Goal: Navigation & Orientation: Find specific page/section

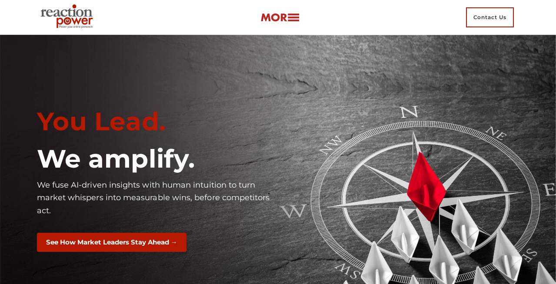
click at [298, 14] on img at bounding box center [279, 18] width 39 height 10
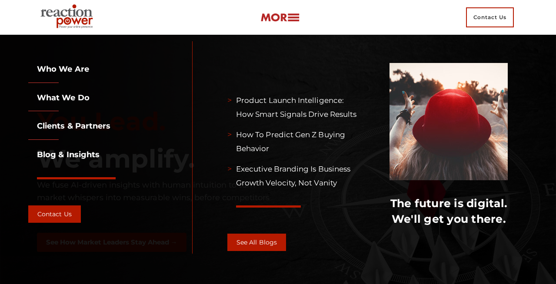
click at [67, 94] on div at bounding box center [278, 142] width 556 height 284
click at [73, 100] on div at bounding box center [278, 142] width 556 height 284
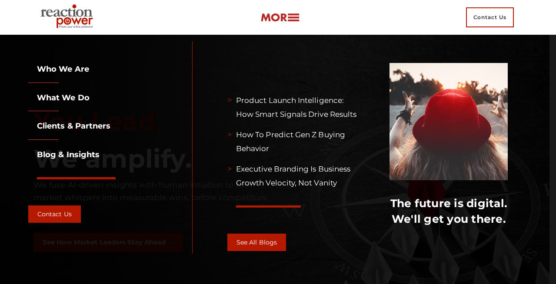
click at [68, 65] on div at bounding box center [278, 142] width 556 height 284
click at [67, 66] on div at bounding box center [278, 142] width 556 height 284
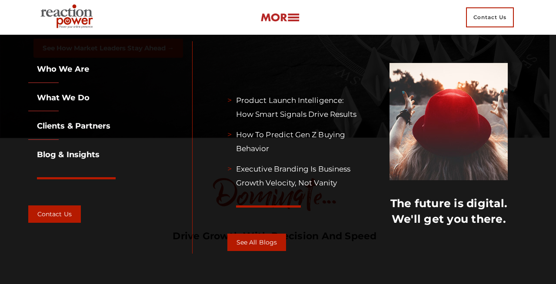
scroll to position [209, 0]
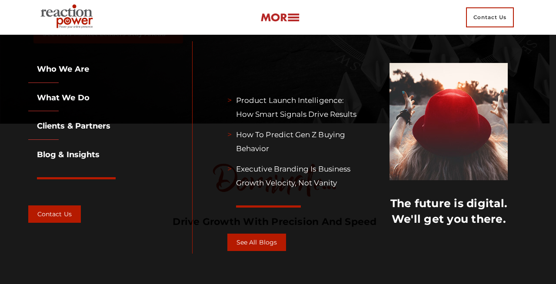
click at [58, 97] on div at bounding box center [278, 142] width 556 height 284
click at [67, 98] on link "What we do" at bounding box center [58, 98] width 61 height 10
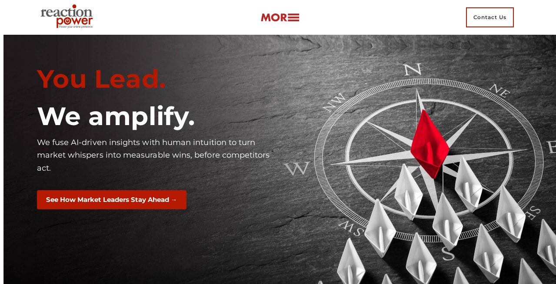
scroll to position [5975, 0]
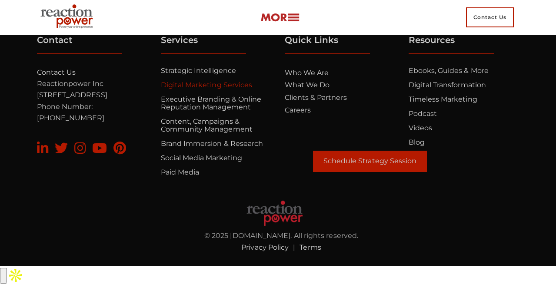
click at [223, 89] on link "Digital Marketing Services" at bounding box center [207, 85] width 92 height 8
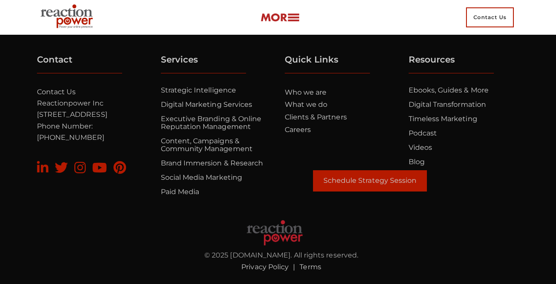
scroll to position [2900, 0]
